Goal: Task Accomplishment & Management: Use online tool/utility

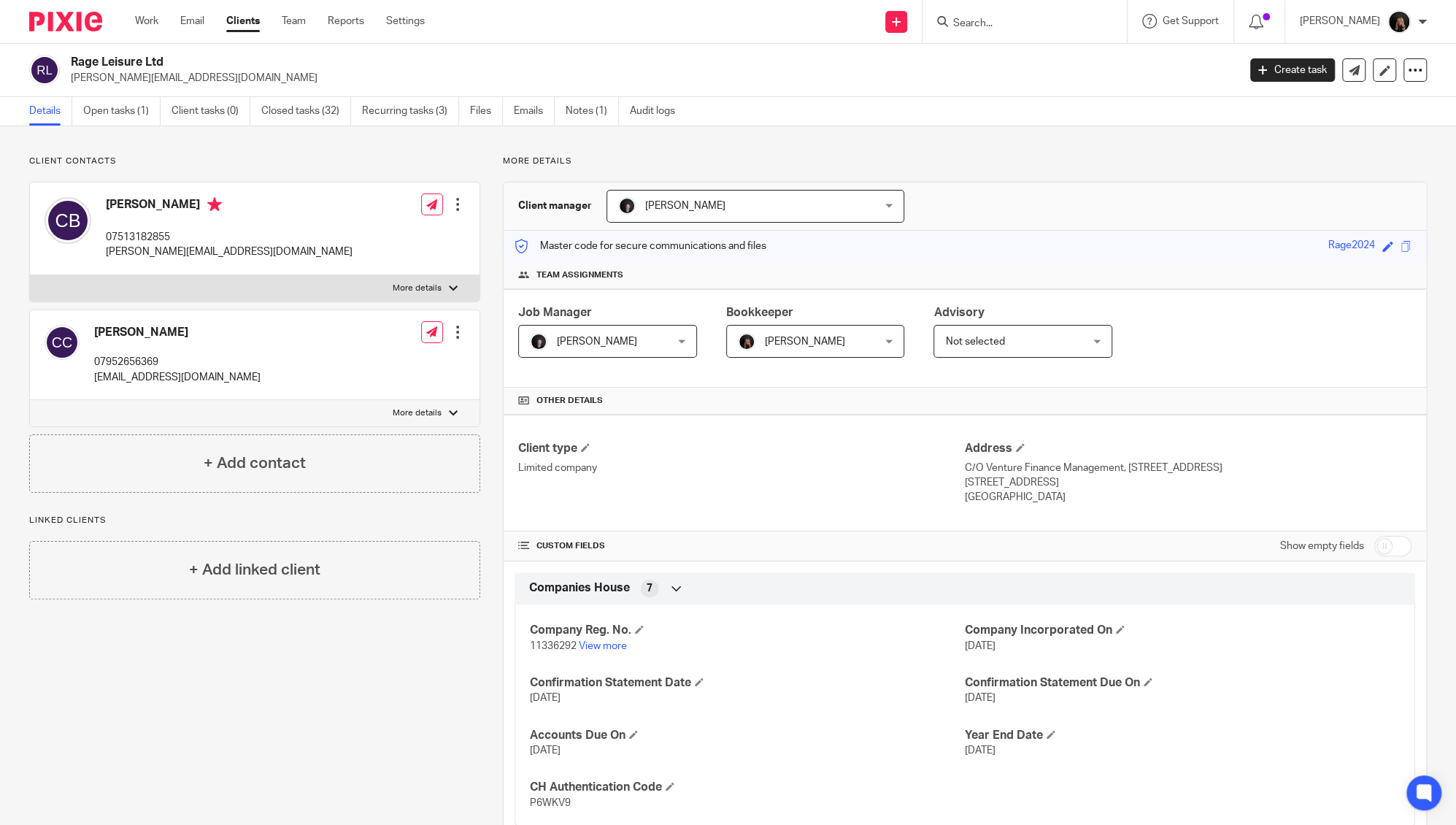
scroll to position [778, 0]
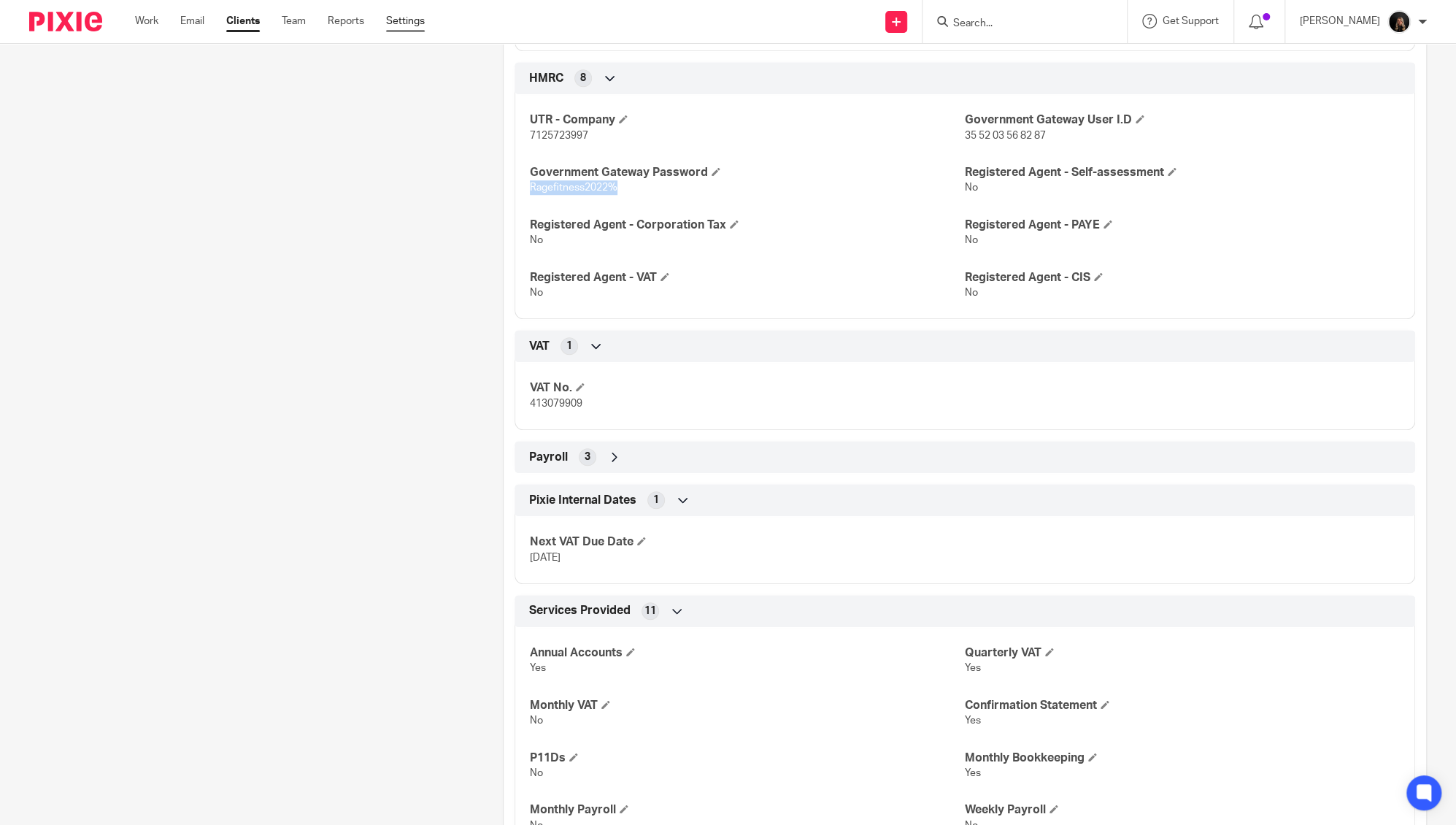
click at [403, 21] on link "Settings" at bounding box center [405, 21] width 38 height 15
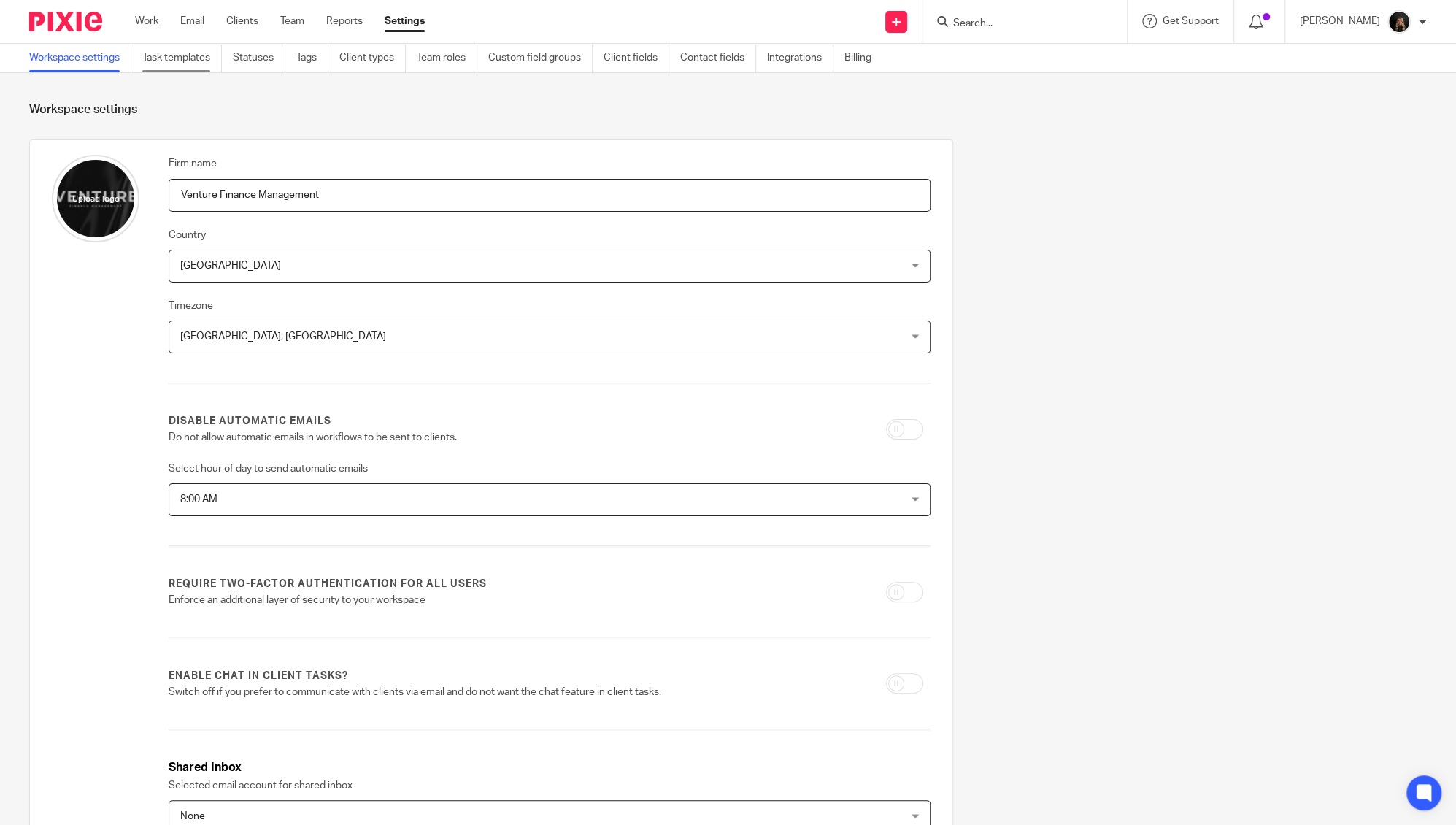
click at [192, 61] on link "Task templates" at bounding box center [182, 58] width 80 height 28
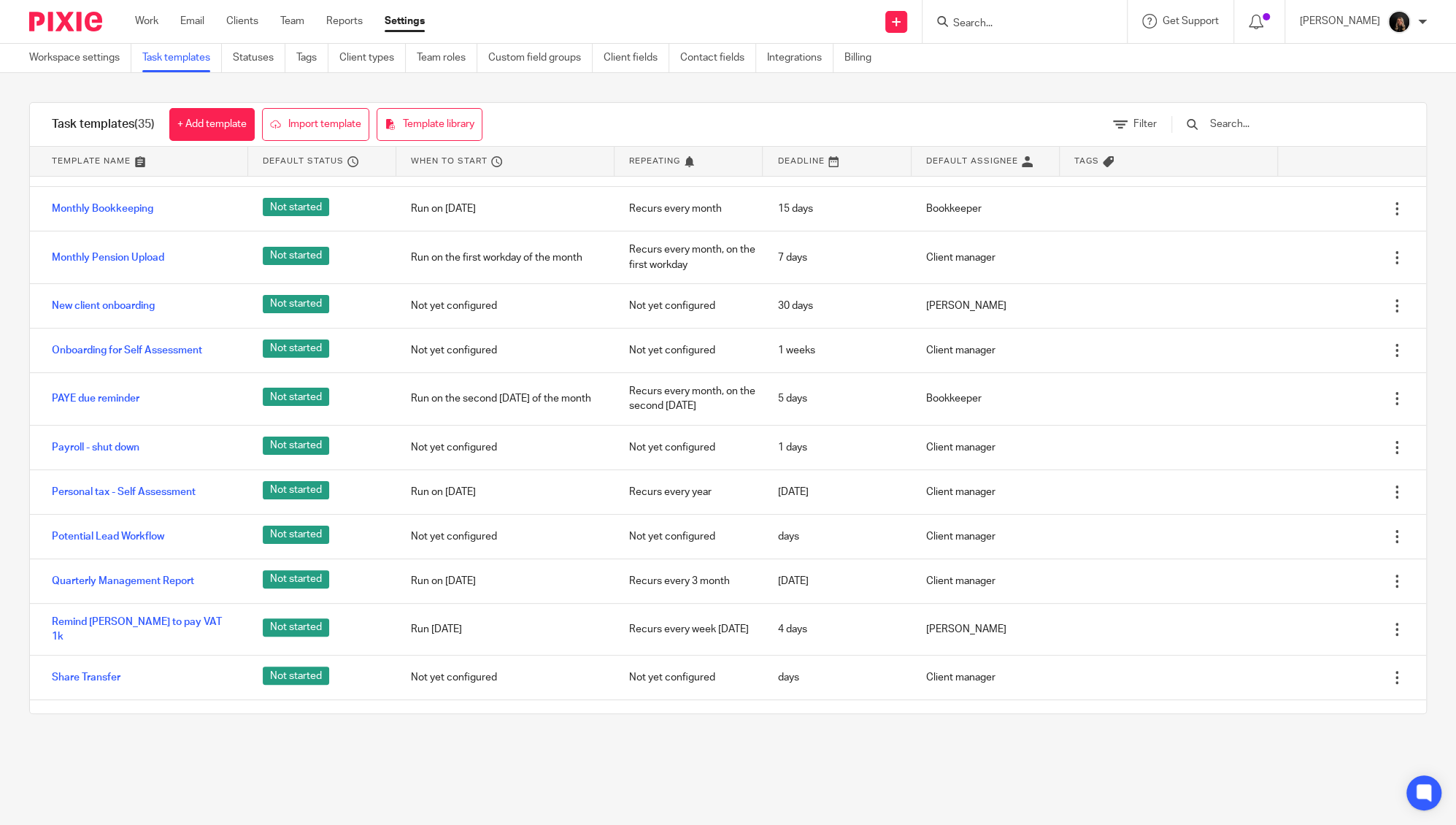
scroll to position [870, 0]
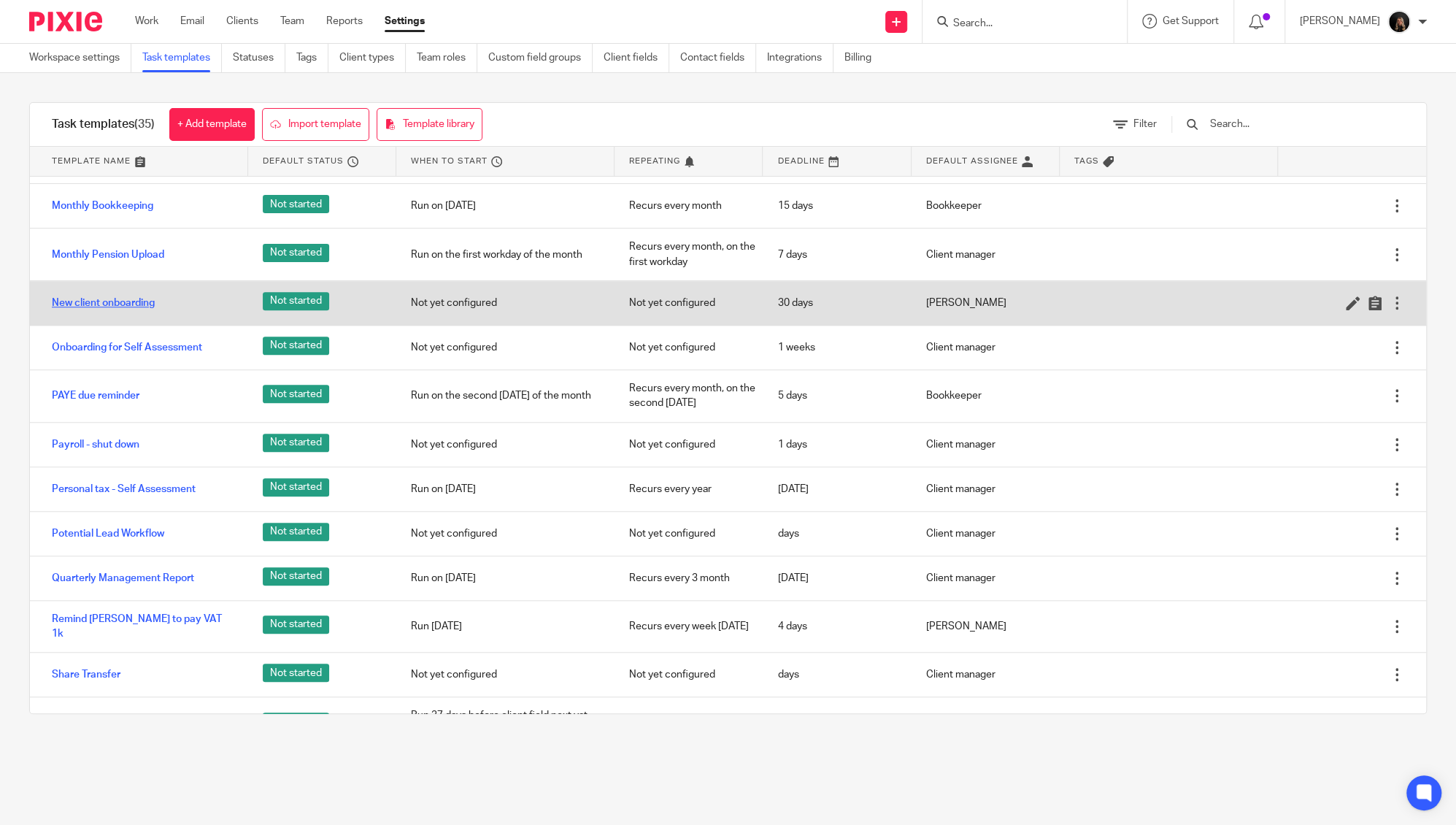
click at [117, 310] on link "New client onboarding" at bounding box center [103, 303] width 103 height 15
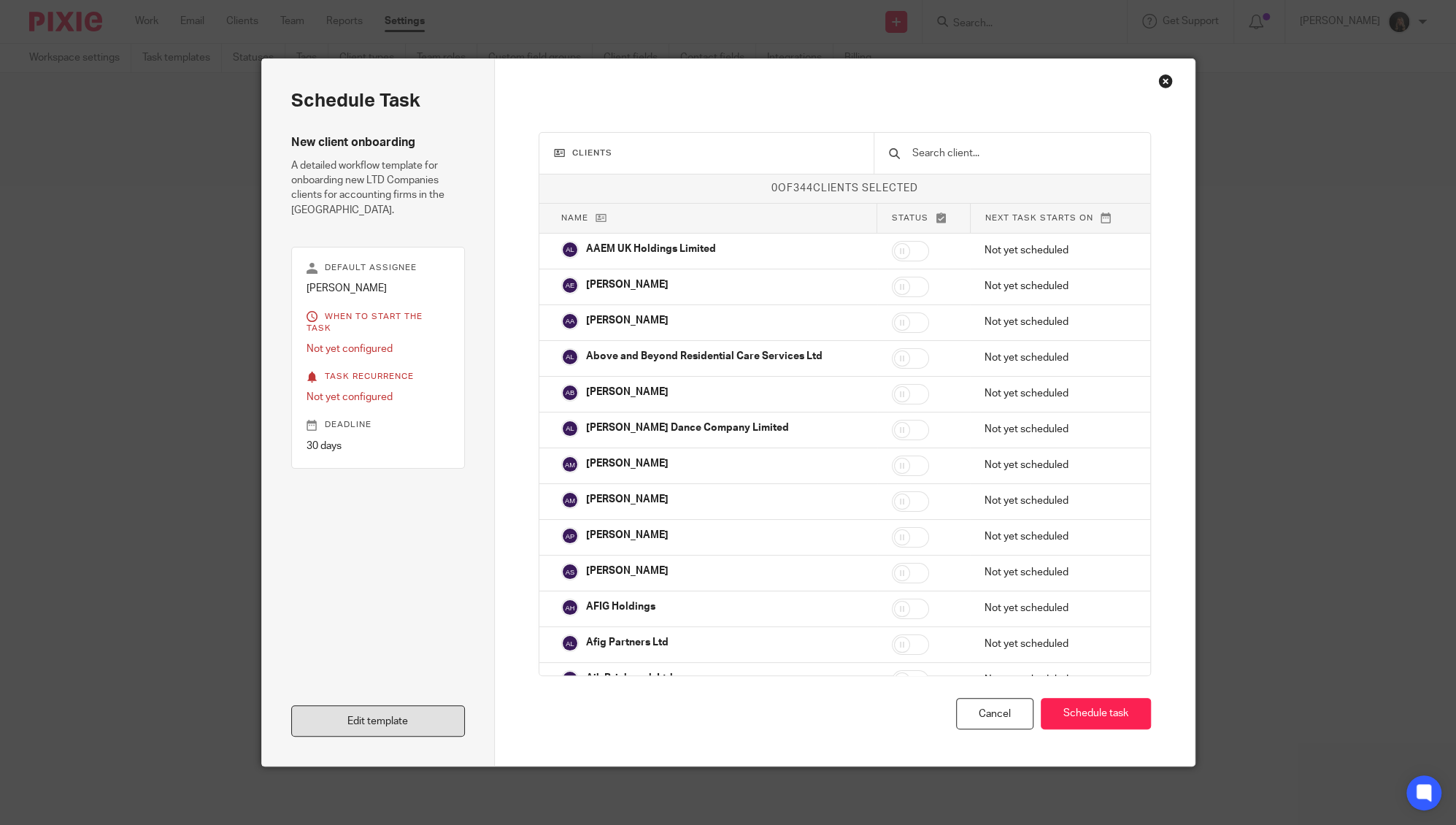
click at [393, 716] on link "Edit template" at bounding box center [378, 721] width 174 height 31
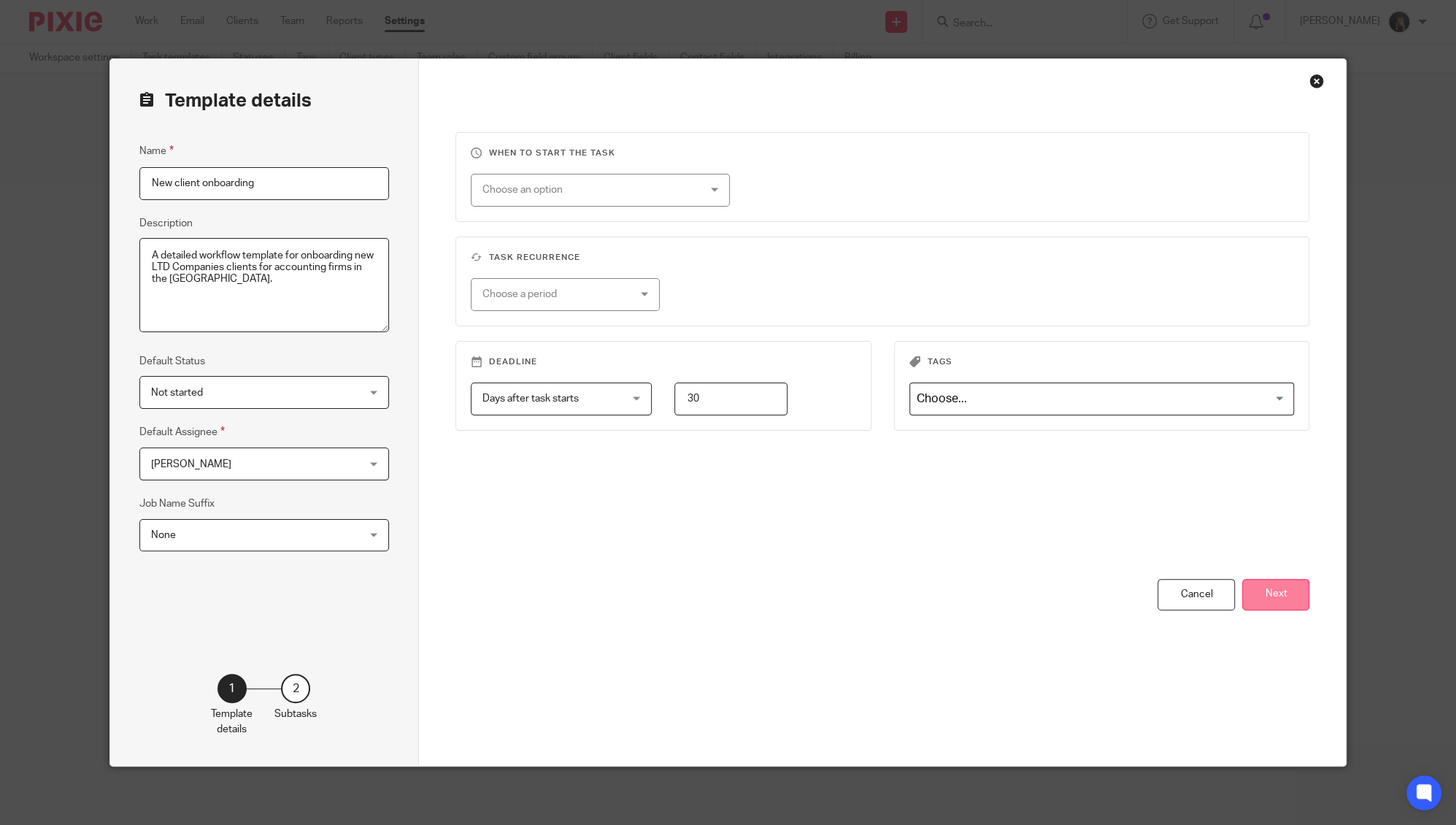
click at [1273, 590] on button "Next" at bounding box center [1275, 594] width 67 height 31
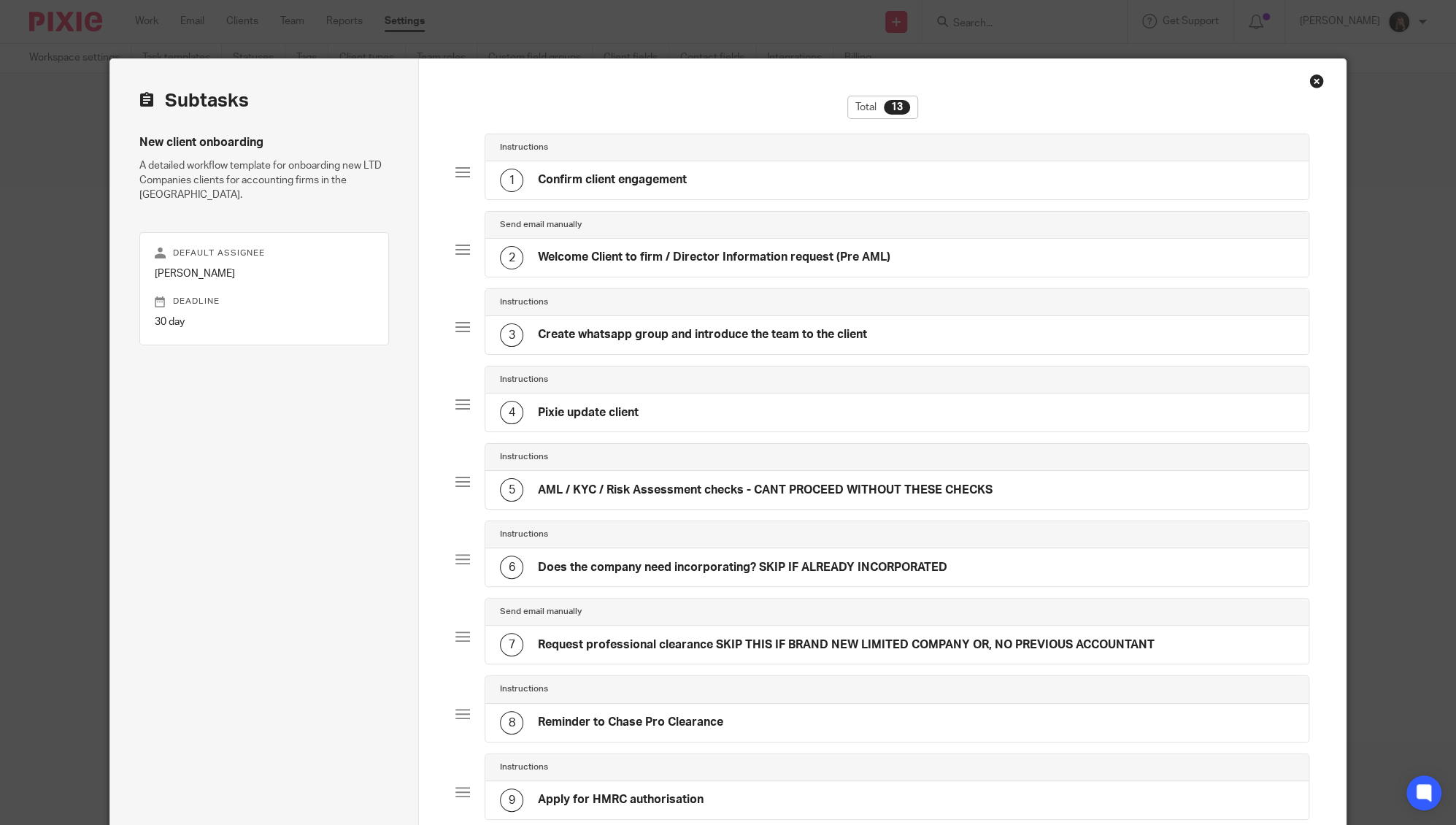
click at [629, 183] on h4 "Confirm client engagement" at bounding box center [612, 180] width 149 height 16
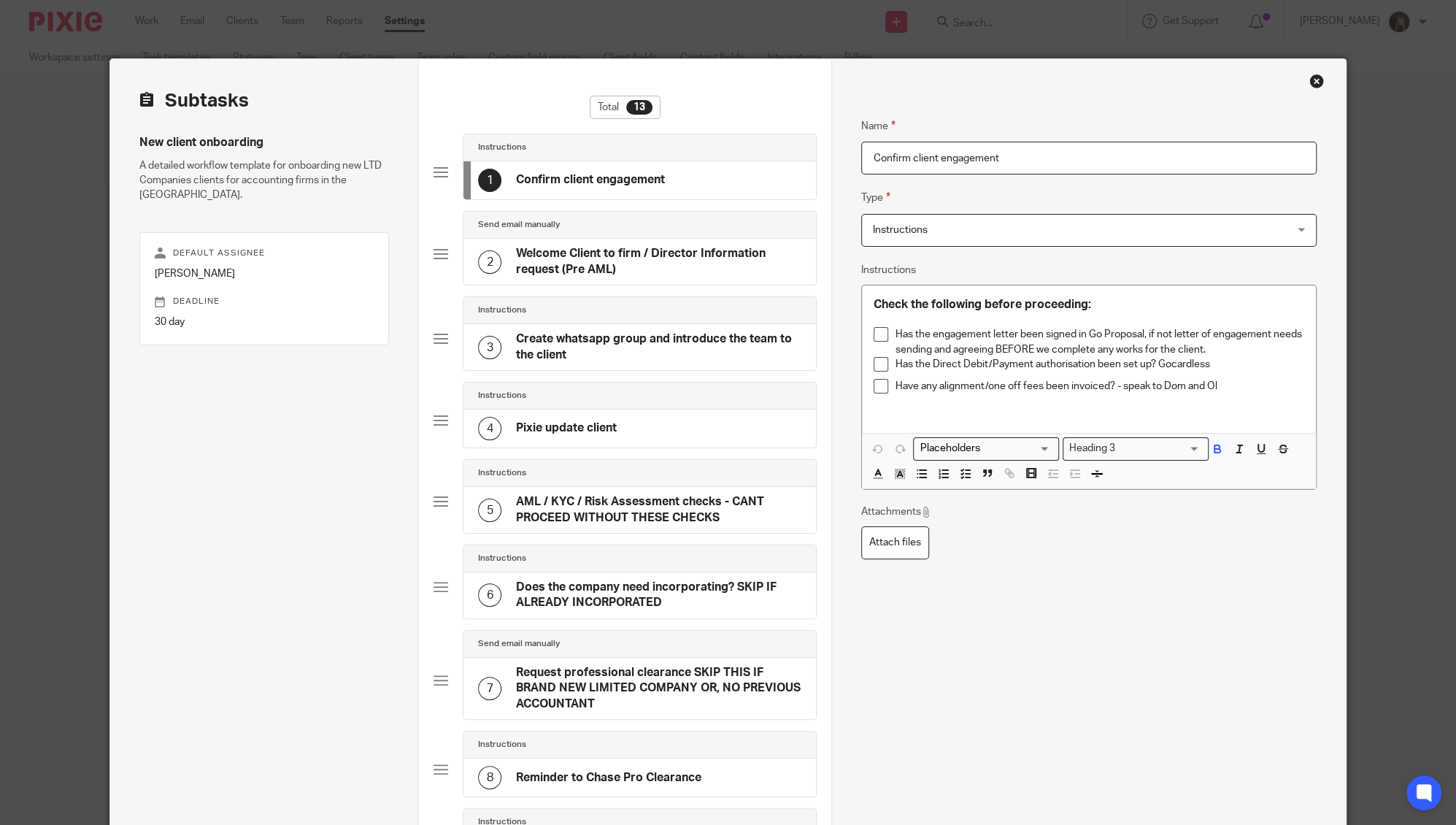
click at [1310, 81] on div "Close this dialog window" at bounding box center [1316, 81] width 15 height 15
